Goal: Check status

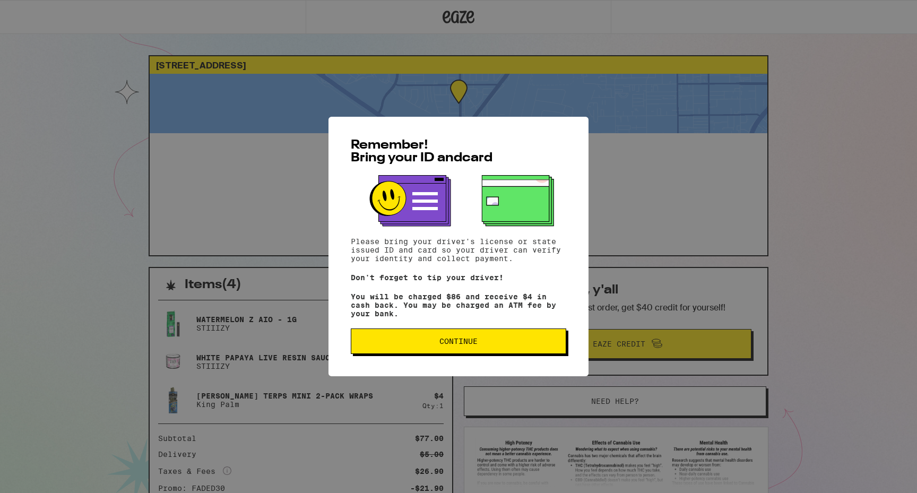
click at [449, 331] on div "Remember! Bring your ID and card Please bring your driver's license or state is…" at bounding box center [458, 246] width 260 height 259
click at [464, 345] on span "Continue" at bounding box center [458, 340] width 38 height 7
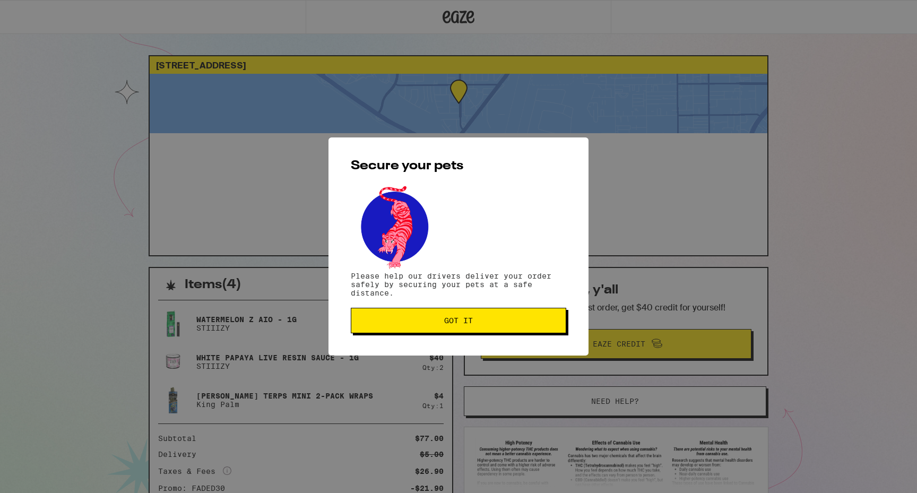
click at [504, 319] on span "Got it" at bounding box center [458, 320] width 197 height 7
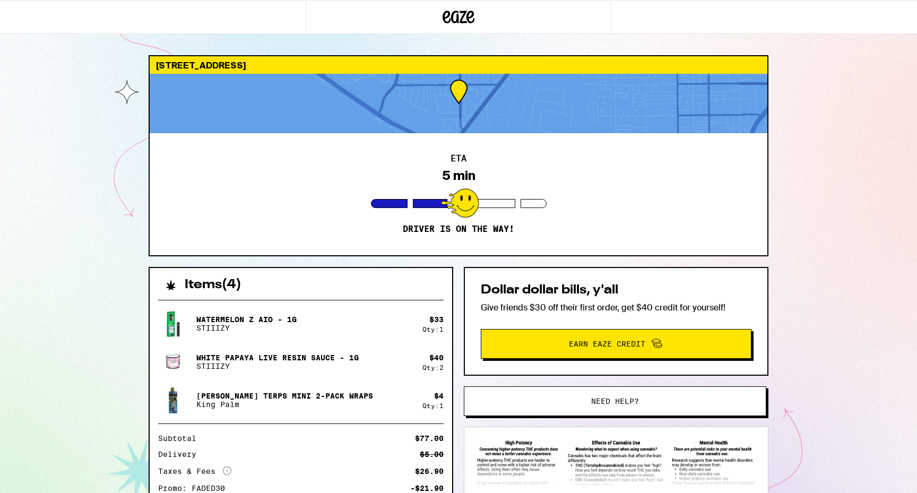
click at [829, 175] on div "[STREET_ADDRESS] 5 min Driver is on the way! Items ( 4 ) Watermelon Z AIO - 1g …" at bounding box center [458, 311] width 917 height 623
